Goal: Information Seeking & Learning: Find specific page/section

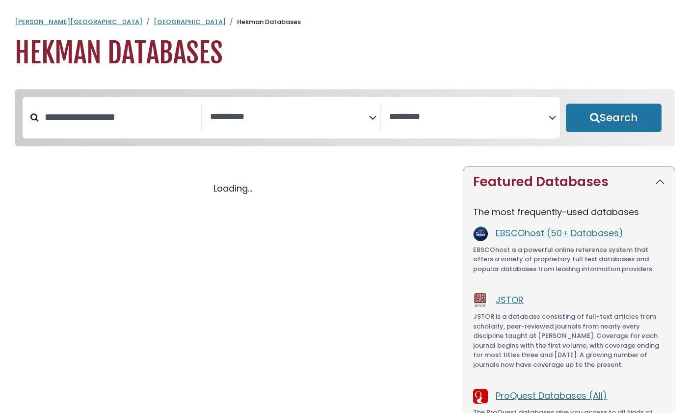
select select "Database Subject Filter"
select select "Database Vendors Filter"
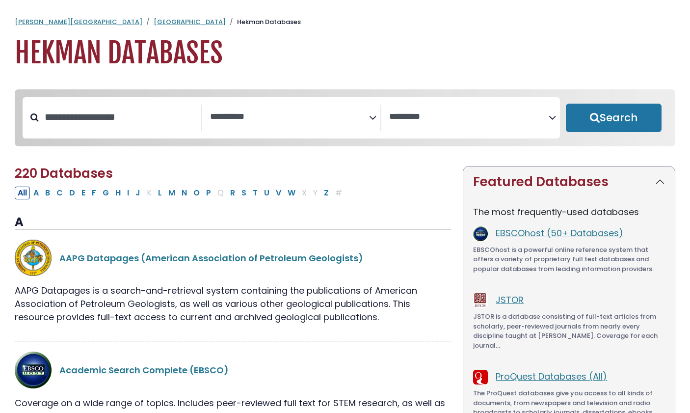
select select "Database Subject Filter"
select select "Database Vendors Filter"
click at [151, 119] on input "Search database by title or keyword" at bounding box center [120, 117] width 162 height 16
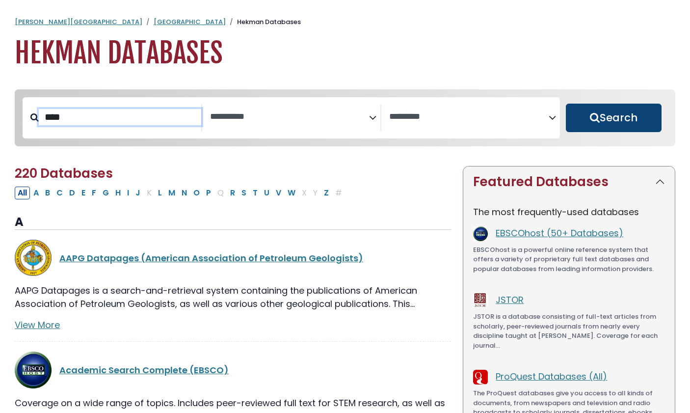
type input "****"
click at [601, 117] on button "Search" at bounding box center [614, 118] width 96 height 28
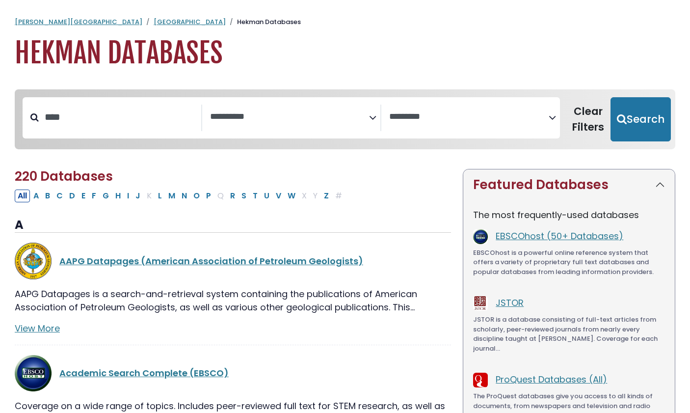
select select "Database Subject Filter"
select select "Database Vendors Filter"
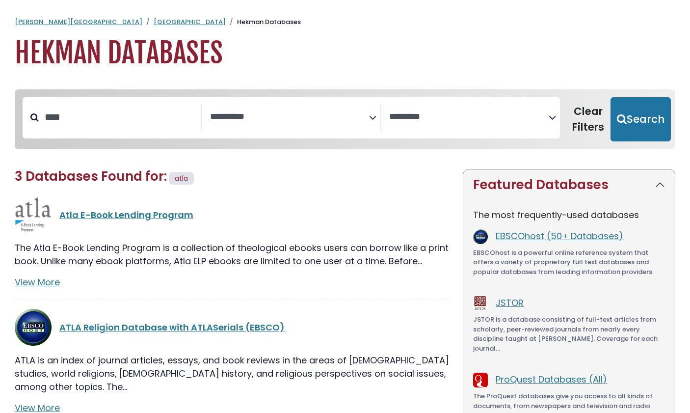
scroll to position [2, 0]
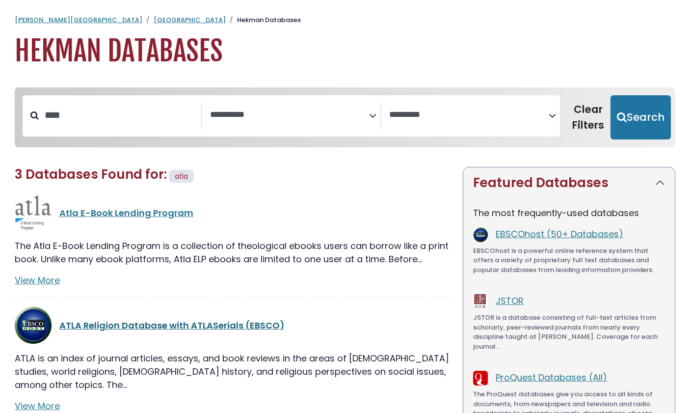
click at [125, 330] on link "ATLA Religion Database with ATLASerials (EBSCO)" at bounding box center [171, 325] width 225 height 12
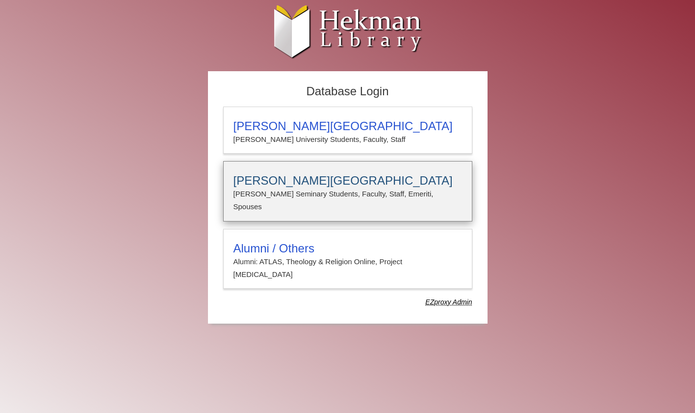
click at [294, 195] on p "Calvin Seminary Students, Faculty, Staff, Emeriti, Spouses" at bounding box center [348, 200] width 229 height 26
